Goal: Use online tool/utility: Utilize a website feature to perform a specific function

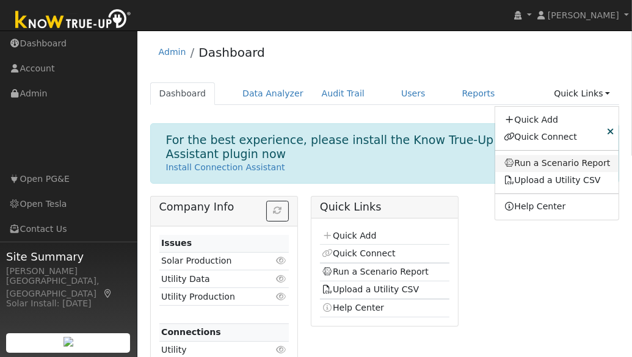
click at [564, 159] on link "Run a Scenario Report" at bounding box center [557, 163] width 124 height 17
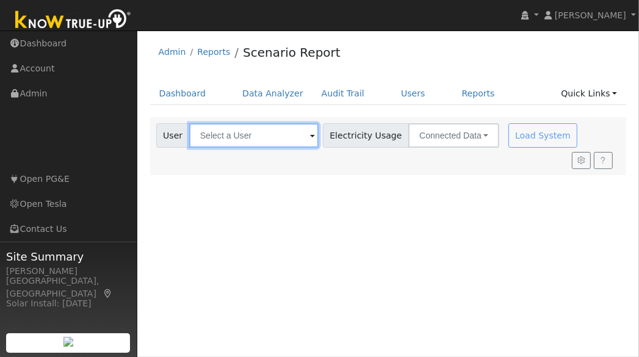
drag, startPoint x: 250, startPoint y: 145, endPoint x: 256, endPoint y: 141, distance: 6.6
click at [256, 141] on input "text" at bounding box center [253, 135] width 129 height 24
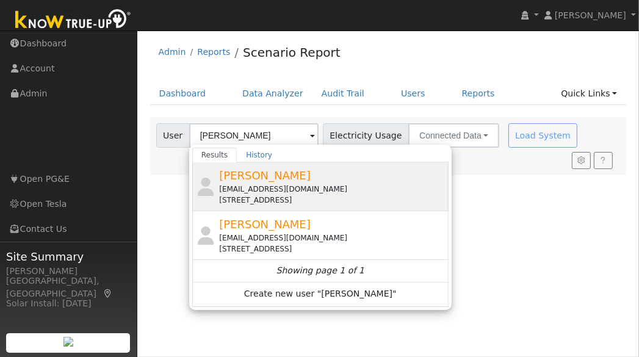
click at [226, 184] on div "[EMAIL_ADDRESS][DOMAIN_NAME]" at bounding box center [332, 189] width 226 height 11
type input "[PERSON_NAME]"
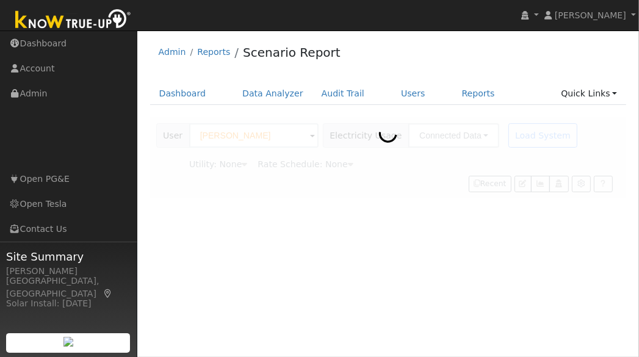
type input "Pacific Gas & Electric"
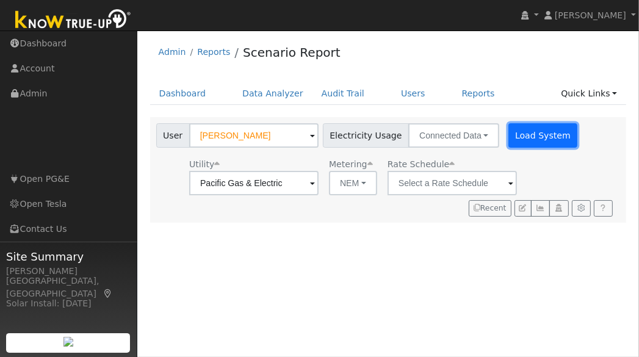
click at [517, 140] on button "Load System" at bounding box center [543, 135] width 70 height 24
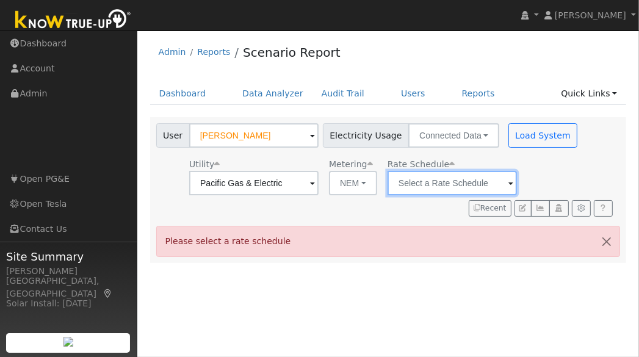
click at [403, 186] on input "text" at bounding box center [451, 183] width 129 height 24
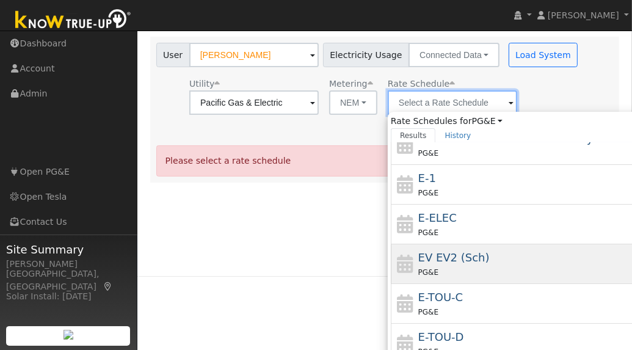
scroll to position [96, 0]
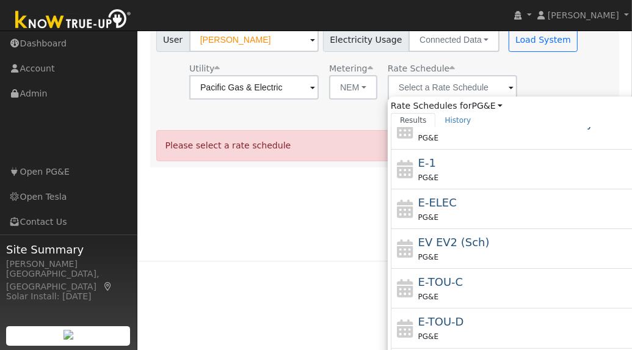
click at [457, 286] on div "E-TOU-C PG&E" at bounding box center [531, 287] width 226 height 29
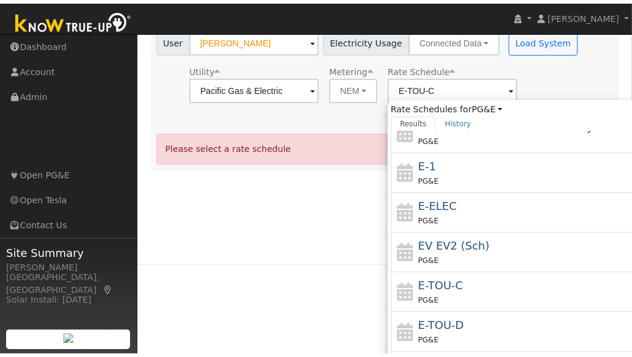
scroll to position [0, 0]
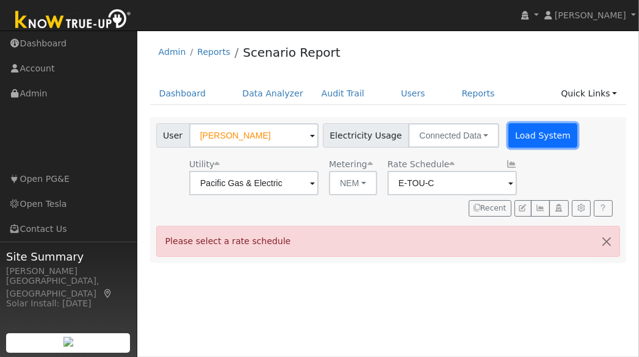
click at [532, 137] on button "Load System" at bounding box center [543, 135] width 70 height 24
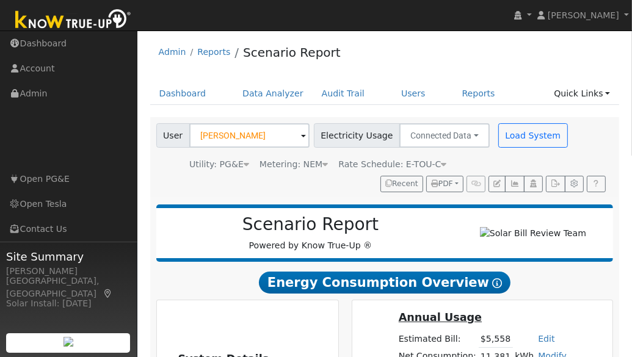
click at [441, 167] on icon at bounding box center [443, 164] width 5 height 9
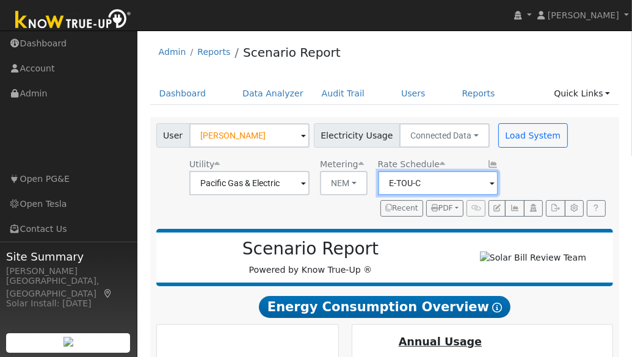
click at [469, 184] on input "E-TOU-C" at bounding box center [438, 183] width 120 height 24
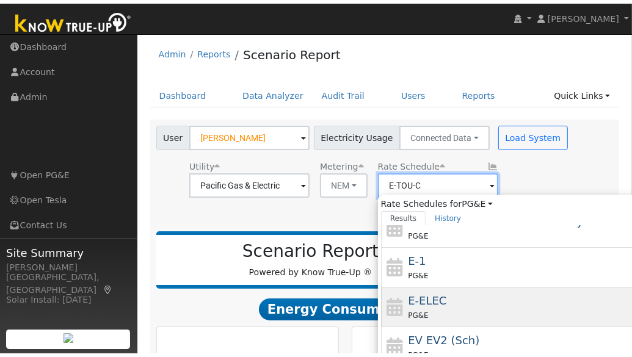
scroll to position [2, 0]
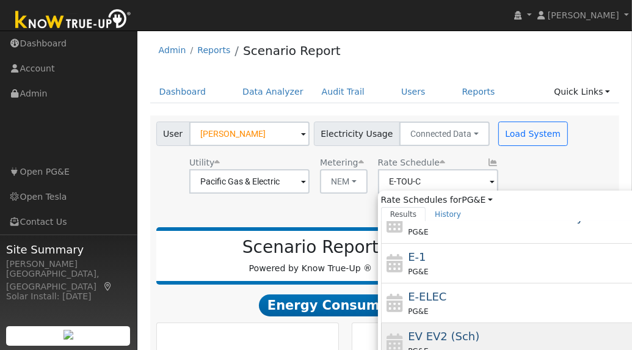
click at [469, 328] on div "EV EV2 (Sch) PG&E" at bounding box center [521, 342] width 226 height 29
type input "EV EV2 (Sch)"
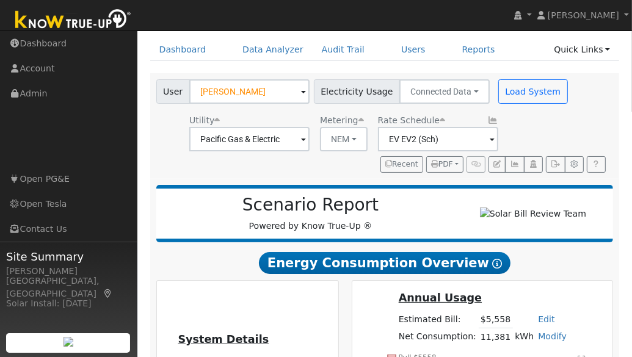
scroll to position [0, 0]
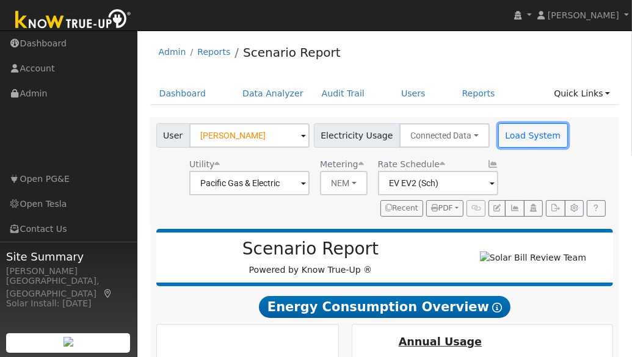
click at [532, 143] on button "Load System" at bounding box center [533, 135] width 70 height 24
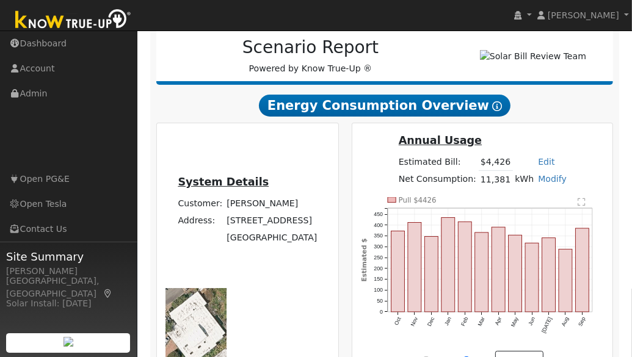
scroll to position [178, 0]
